Goal: Transaction & Acquisition: Book appointment/travel/reservation

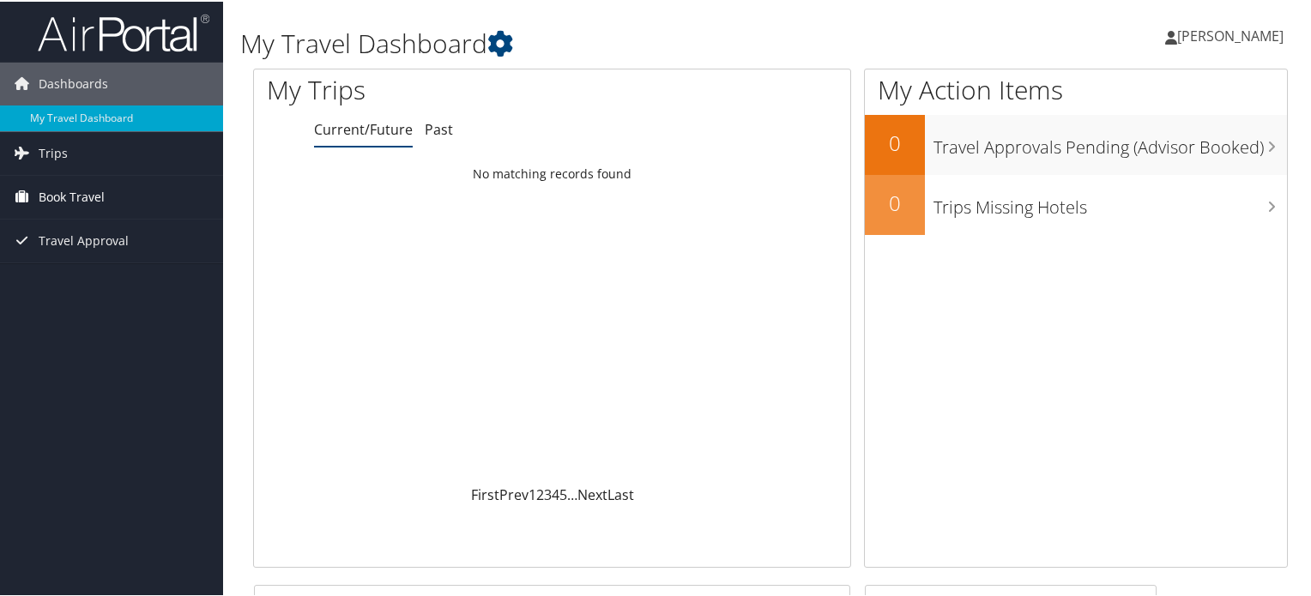
click at [76, 202] on span "Book Travel" at bounding box center [72, 195] width 66 height 43
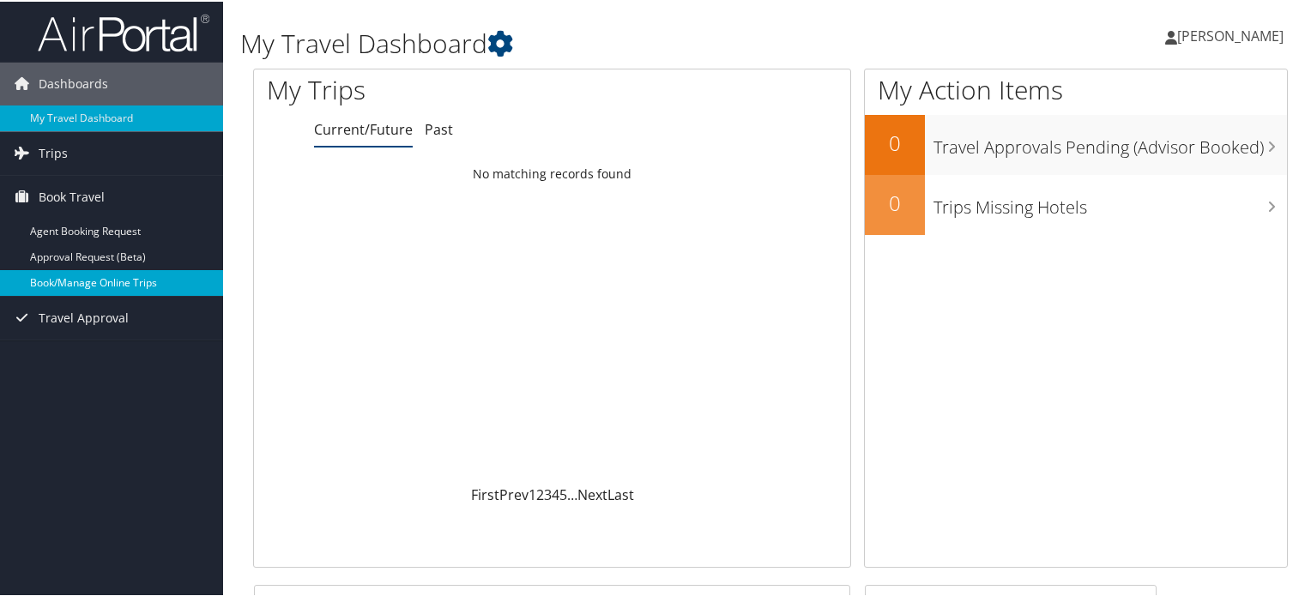
click at [142, 278] on link "Book/Manage Online Trips" at bounding box center [111, 282] width 223 height 26
